Goal: Transaction & Acquisition: Purchase product/service

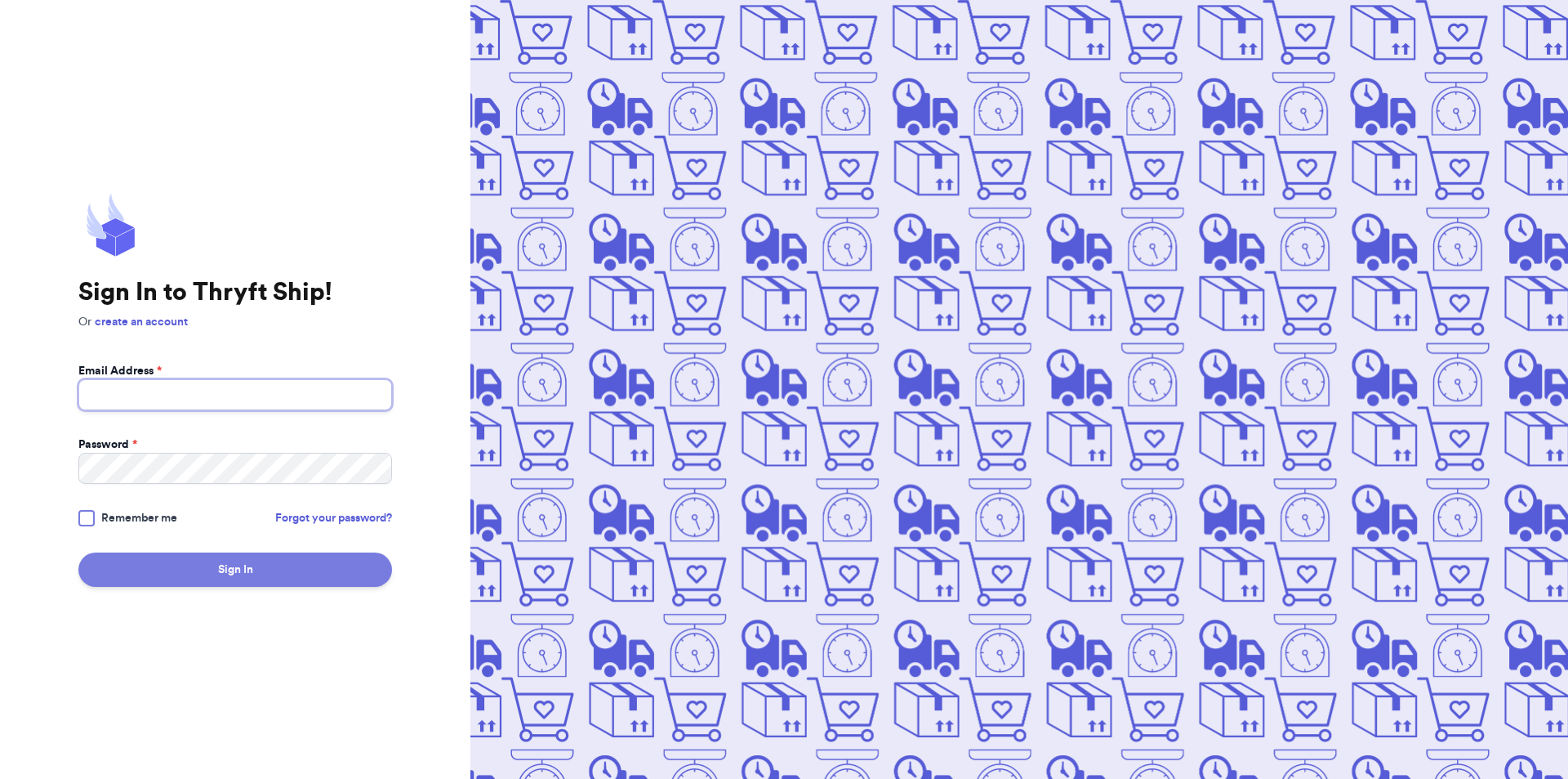
type input "[EMAIL_ADDRESS][DOMAIN_NAME]"
click at [236, 577] on button "Sign In" at bounding box center [236, 570] width 314 height 34
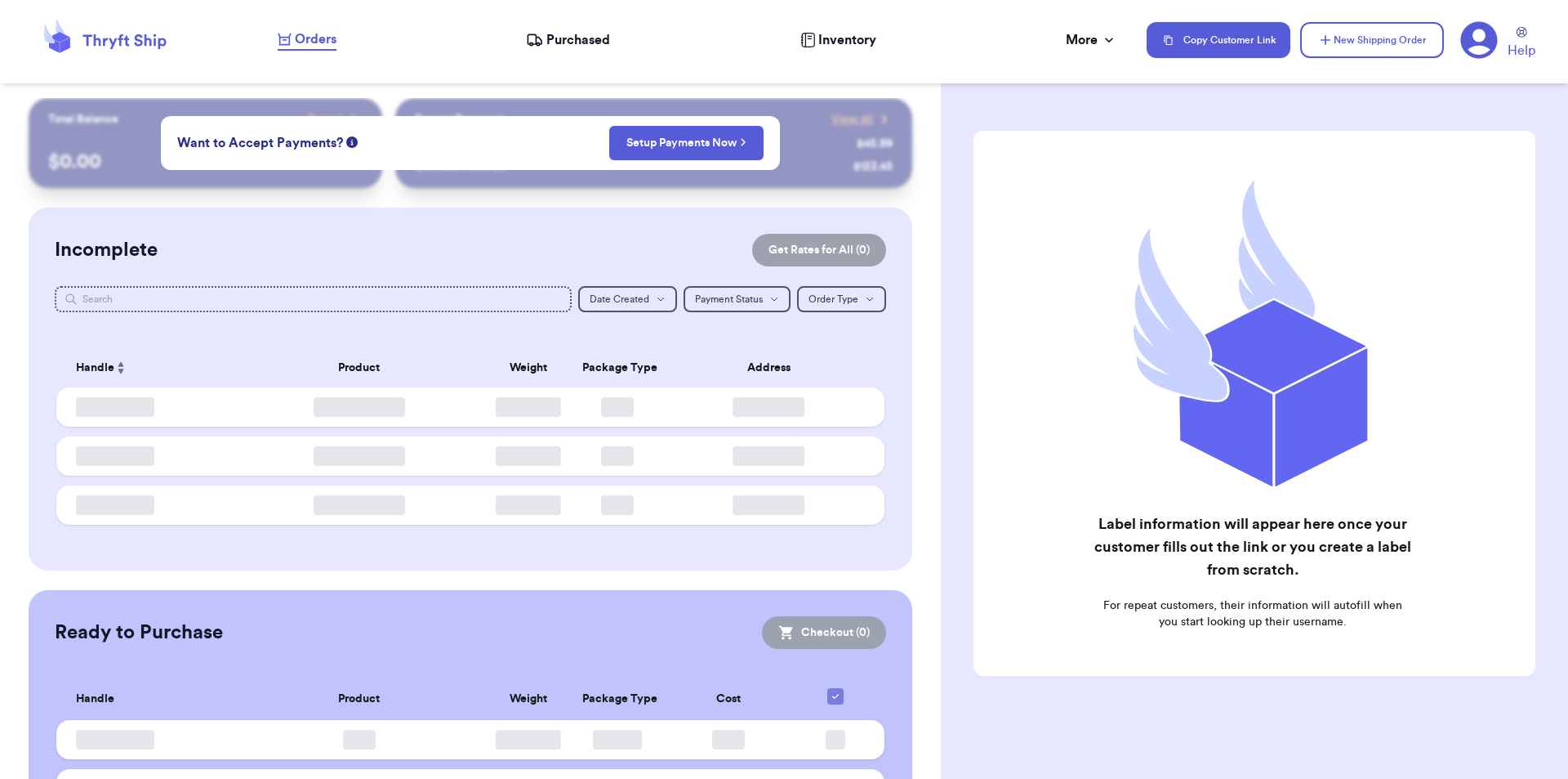
checkbox input "false"
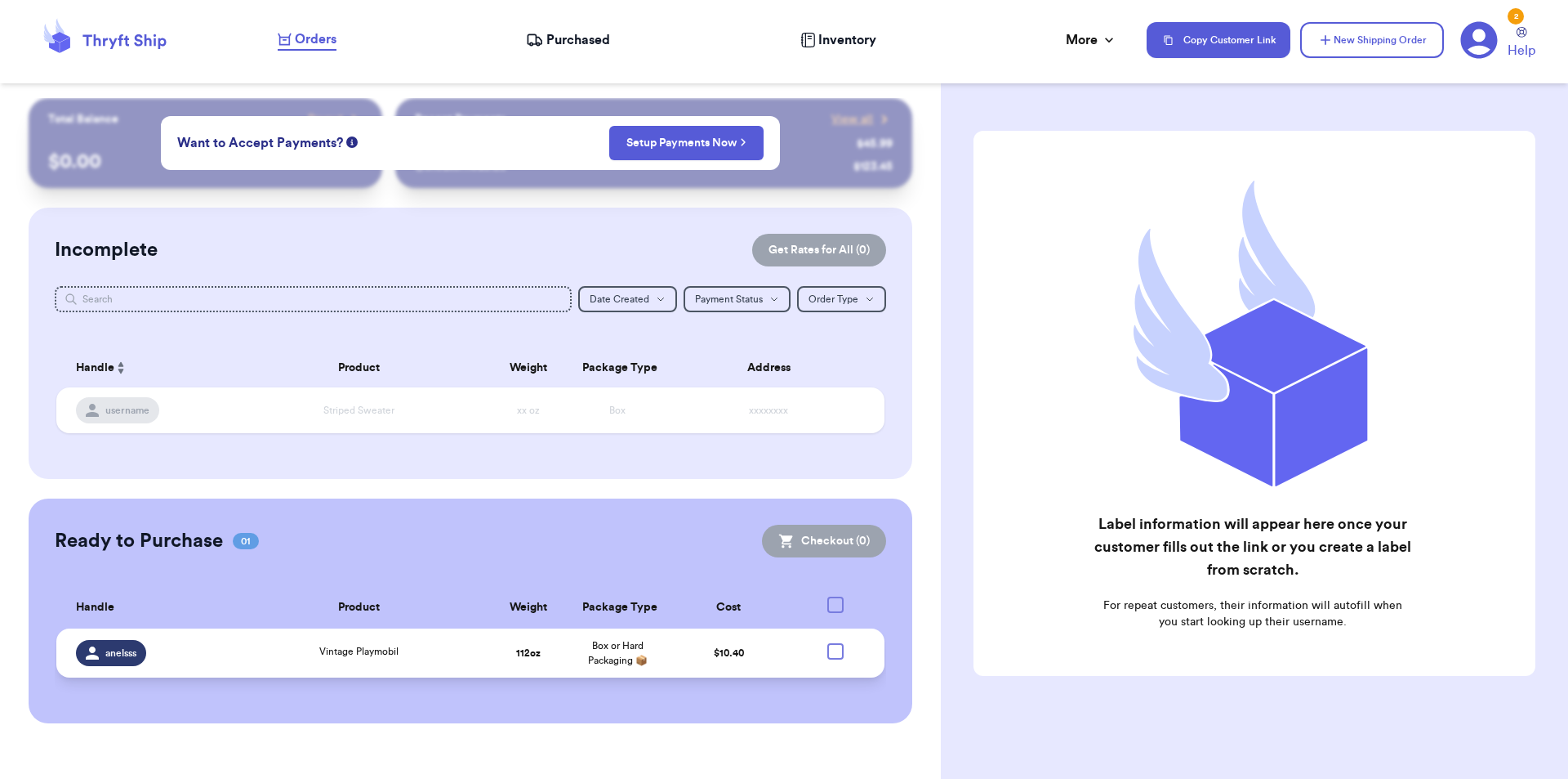
click at [495, 641] on td "112 oz" at bounding box center [528, 653] width 89 height 49
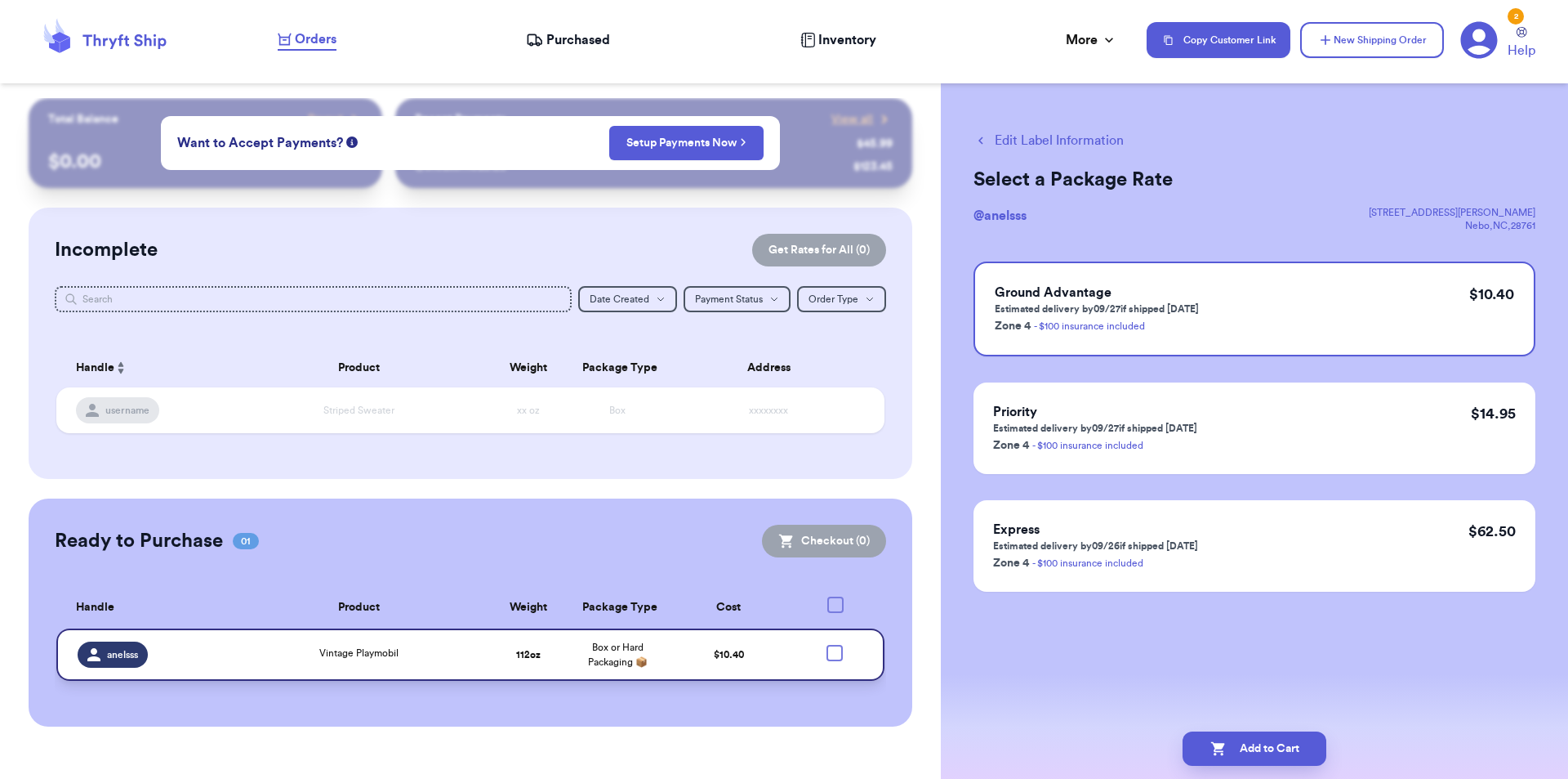
click at [830, 652] on div at bounding box center [835, 653] width 16 height 16
click at [834, 645] on input "checkbox" at bounding box center [834, 644] width 1 height 1
checkbox input "true"
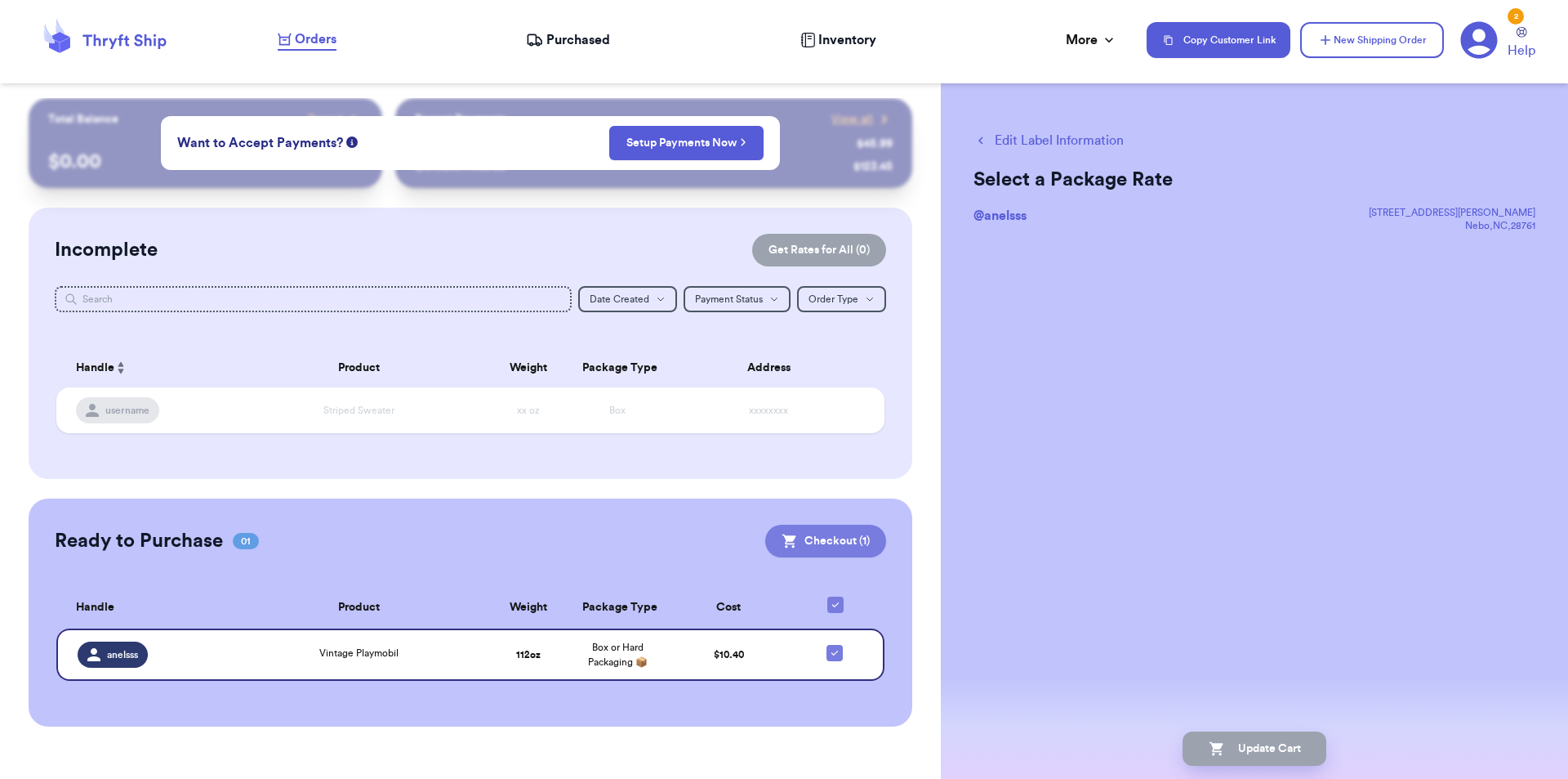
click at [830, 540] on button "Checkout ( 1 )" at bounding box center [825, 541] width 121 height 33
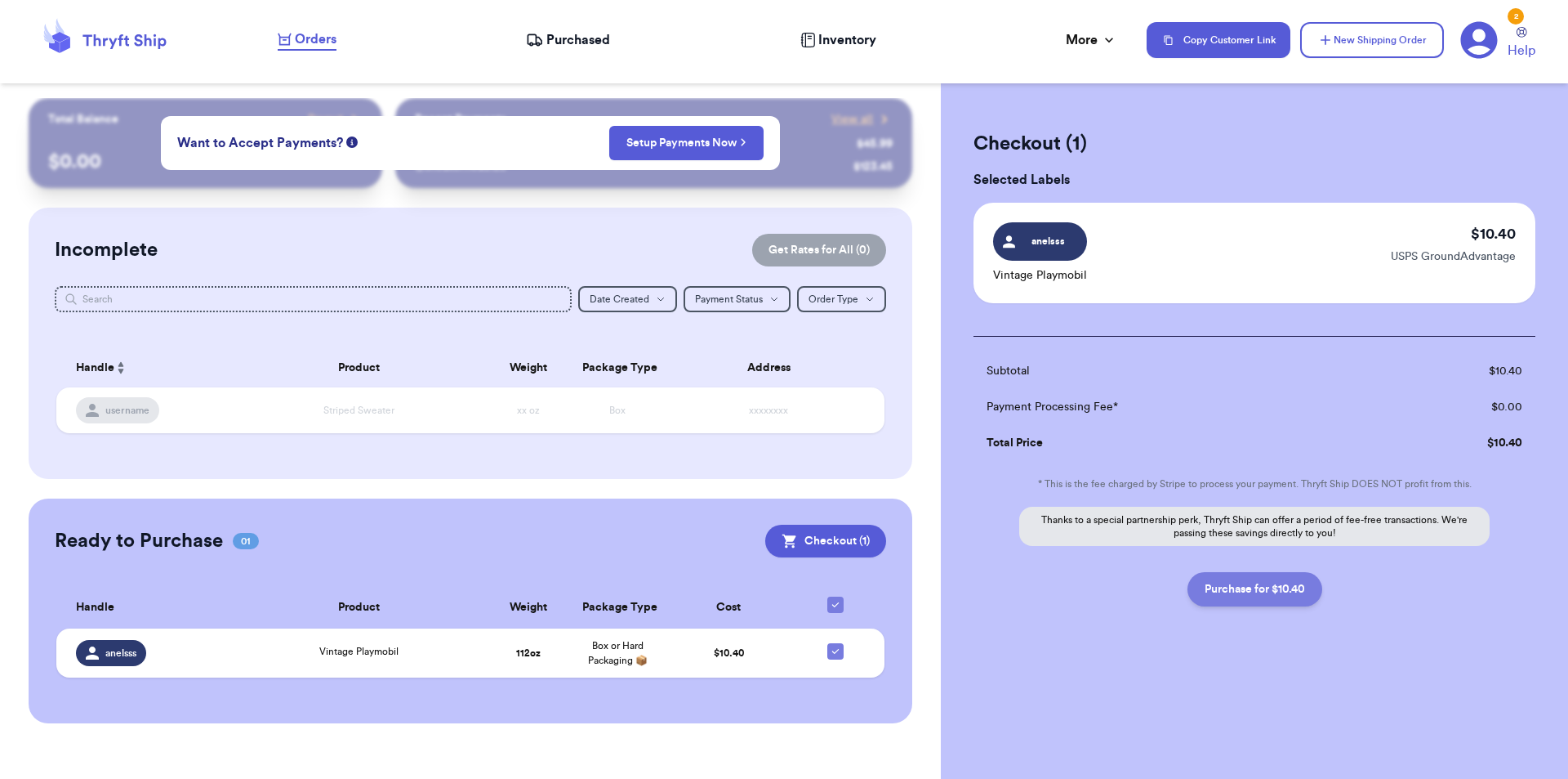
click at [1314, 578] on button "Purchase for $10.40" at bounding box center [1254, 589] width 135 height 34
checkbox input "false"
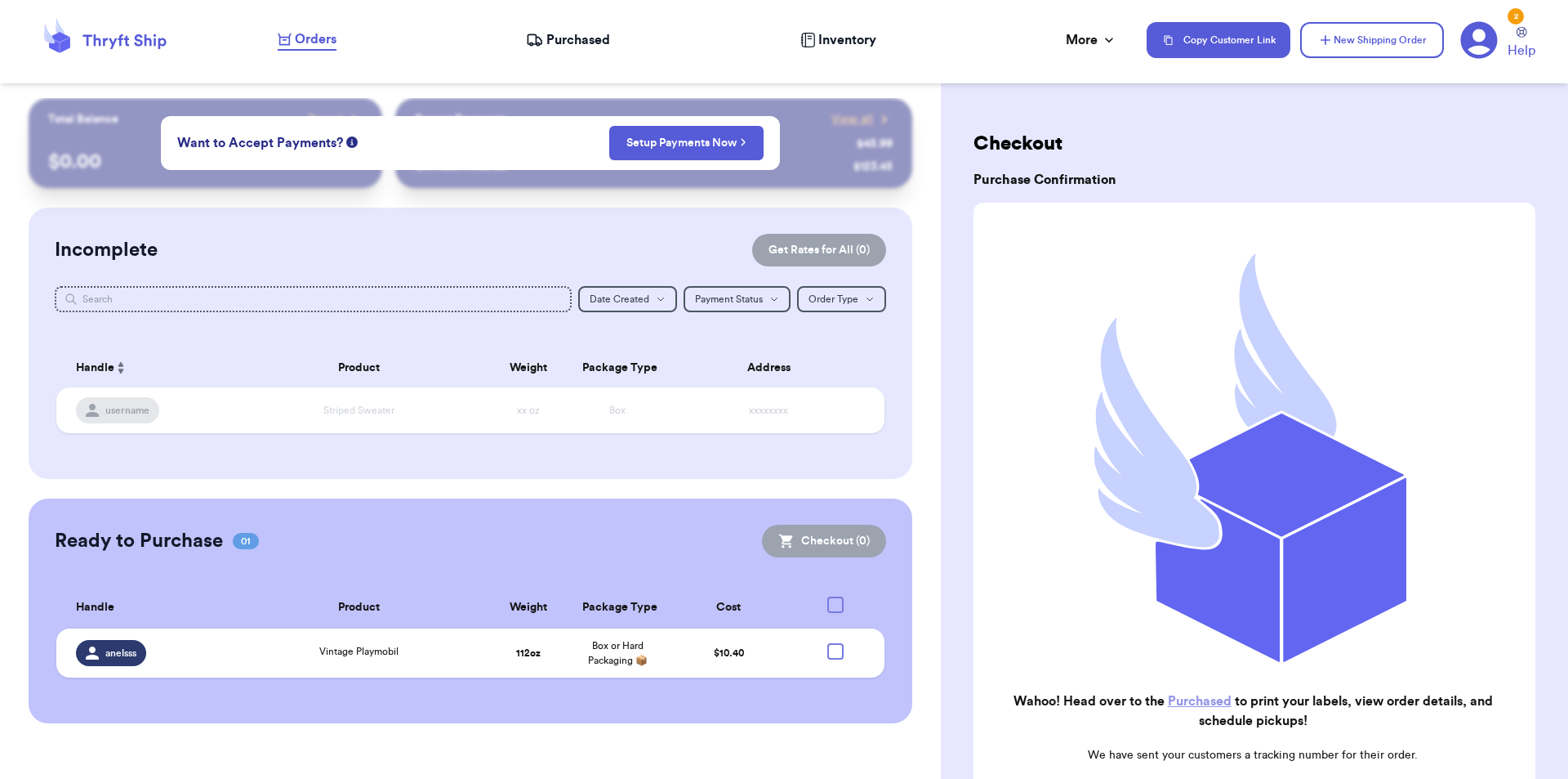
checkbox input "true"
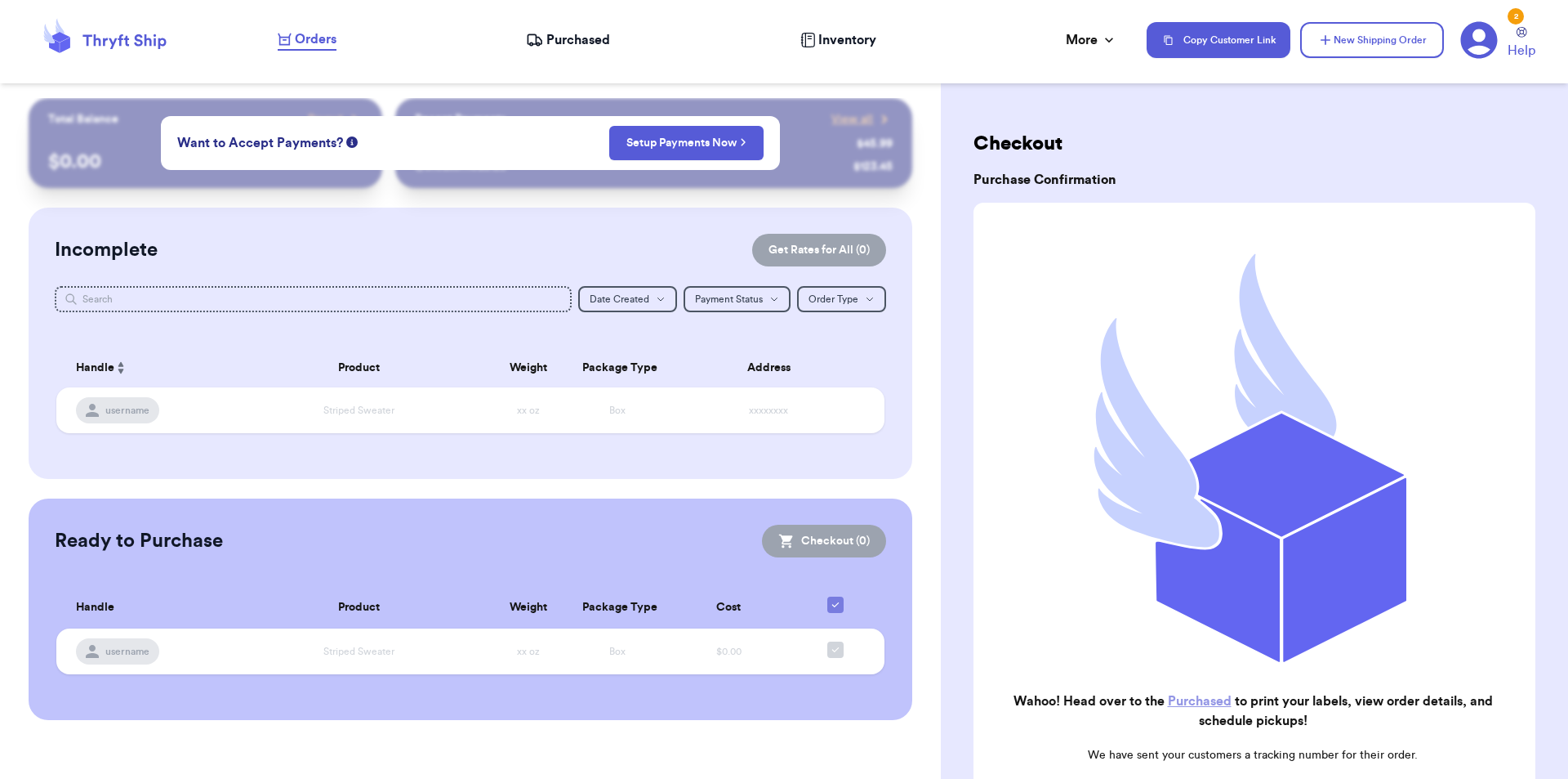
click at [567, 27] on nav "Orders Purchased Inventory More Stats Completed Orders Payments Payouts Copy Cu…" at bounding box center [915, 39] width 1307 height 54
click at [574, 34] on span "Purchased" at bounding box center [578, 40] width 63 height 20
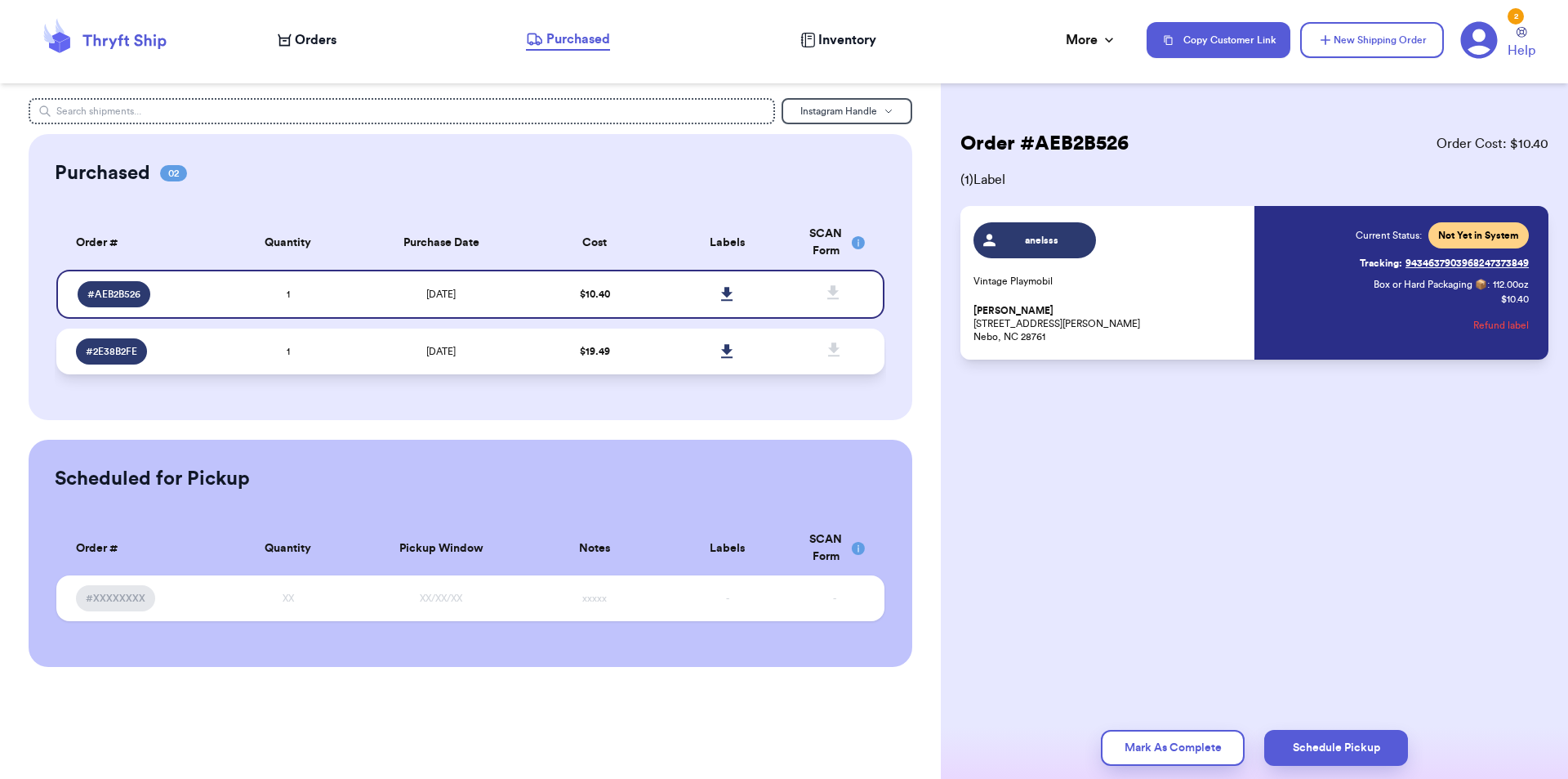
click at [426, 348] on span "[DATE]" at bounding box center [440, 351] width 29 height 10
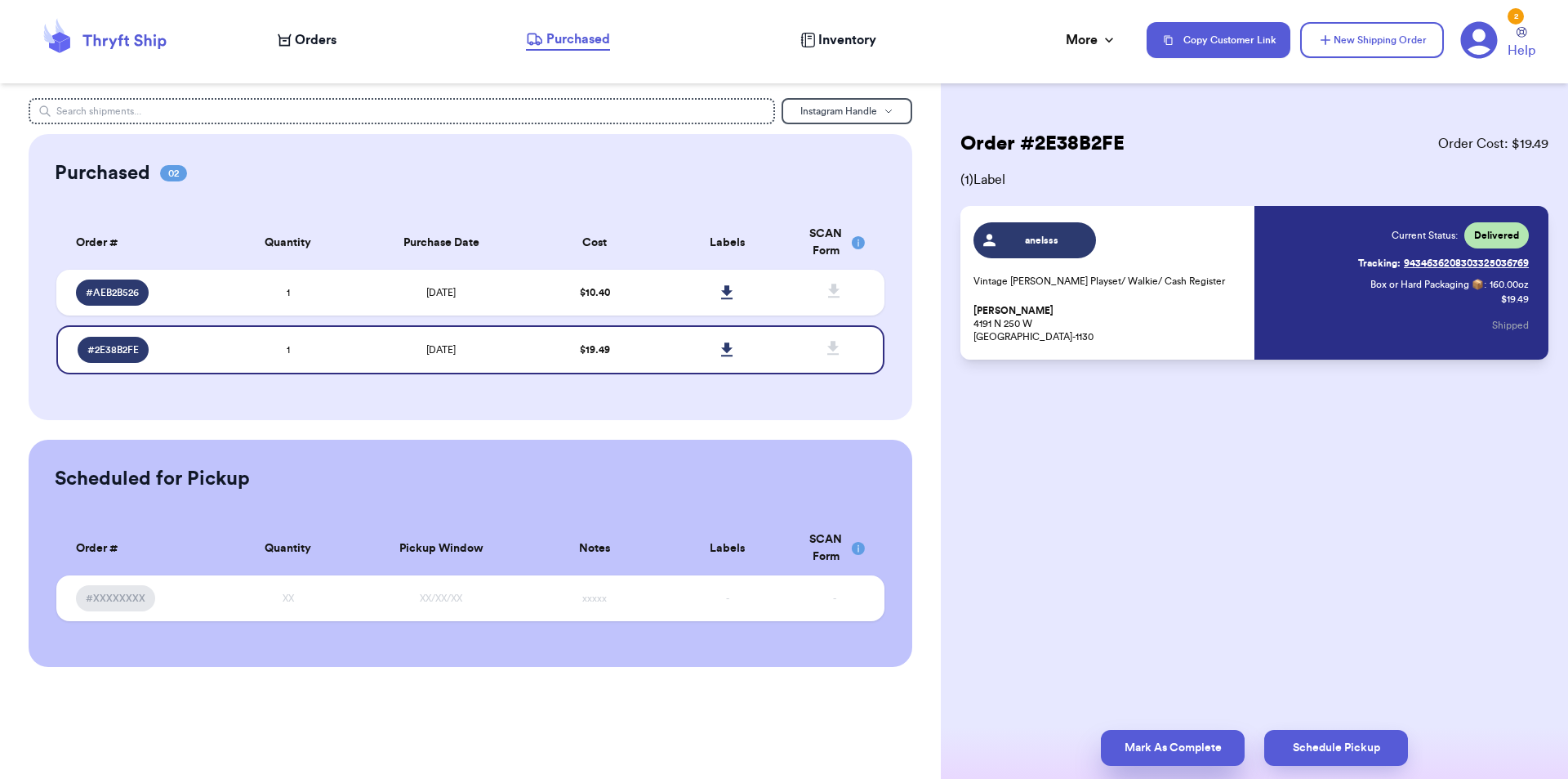
click at [1195, 745] on button "Mark As Complete" at bounding box center [1173, 748] width 144 height 36
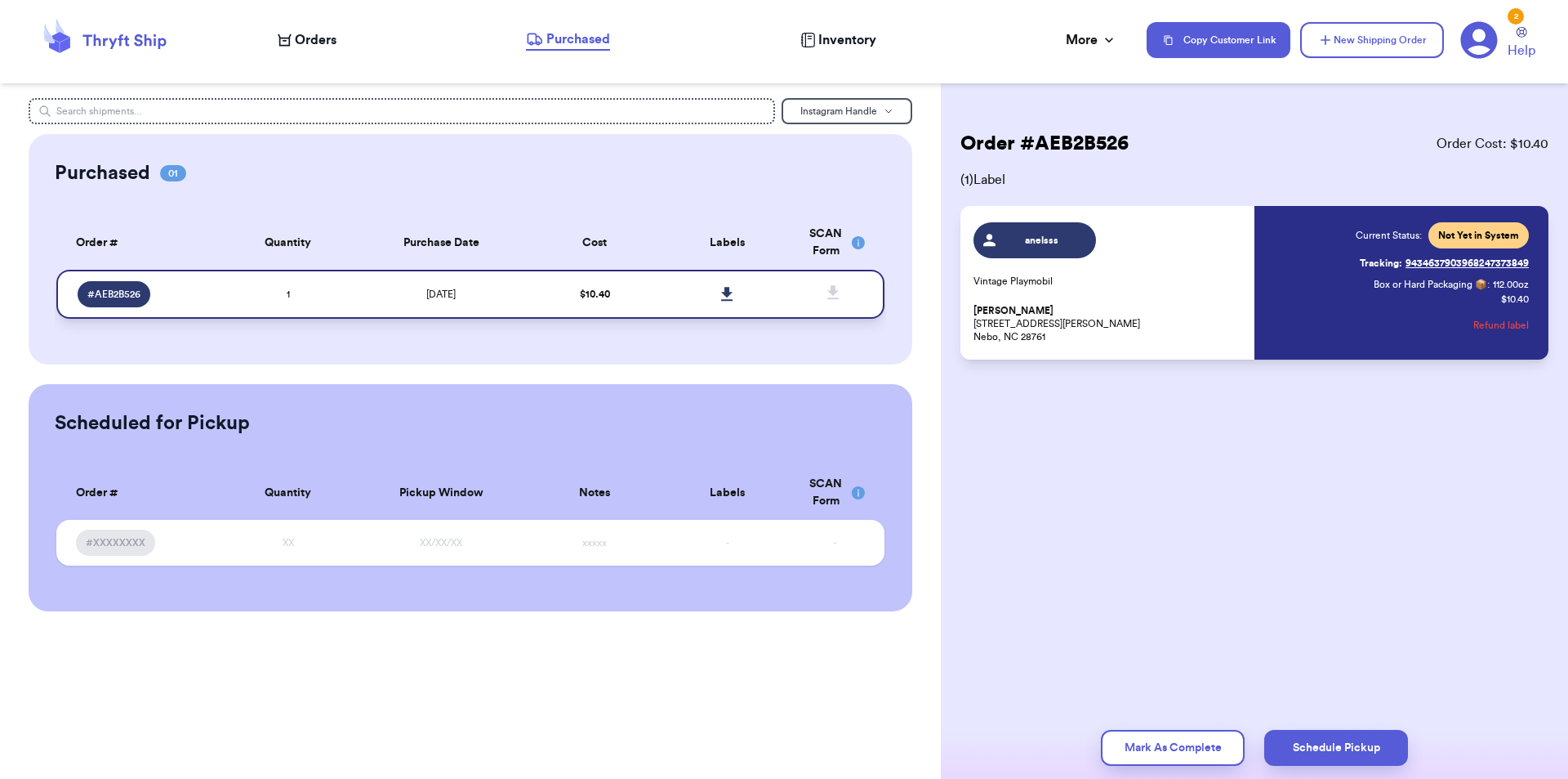
click at [727, 292] on icon at bounding box center [727, 293] width 12 height 14
